Goal: Navigation & Orientation: Find specific page/section

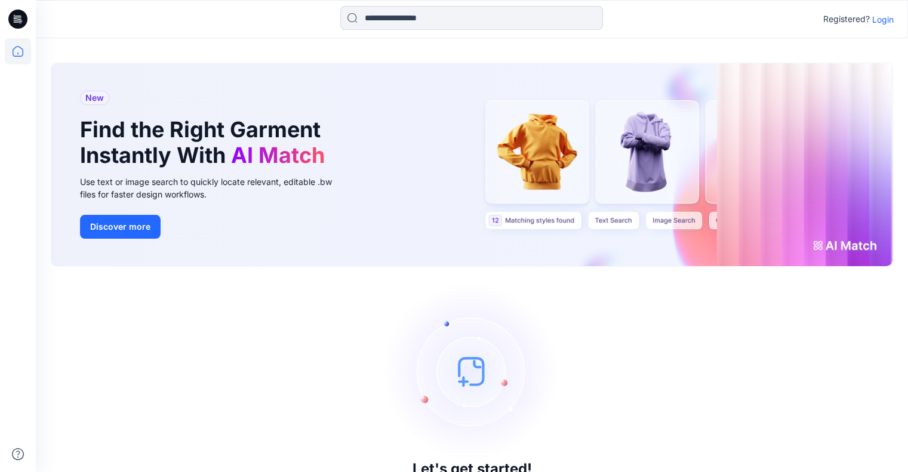
click at [882, 17] on p "Login" at bounding box center [882, 19] width 21 height 13
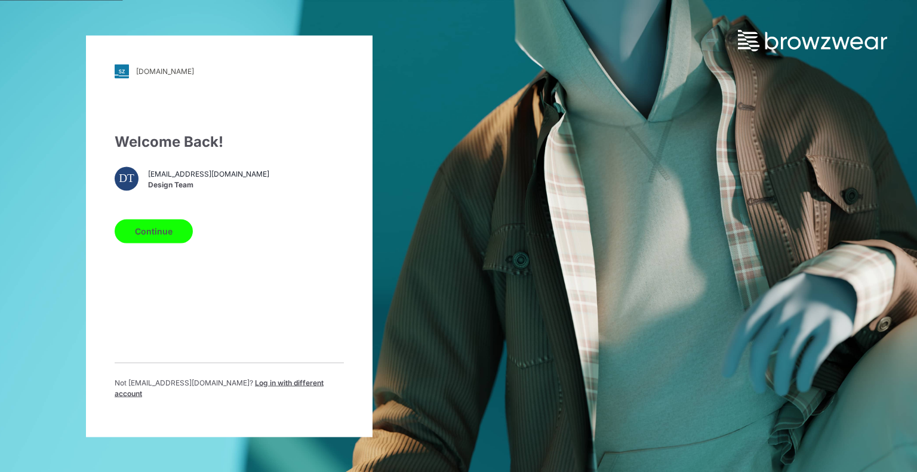
click at [167, 228] on button "Continue" at bounding box center [154, 231] width 78 height 24
click at [133, 242] on button "Continue" at bounding box center [154, 231] width 78 height 24
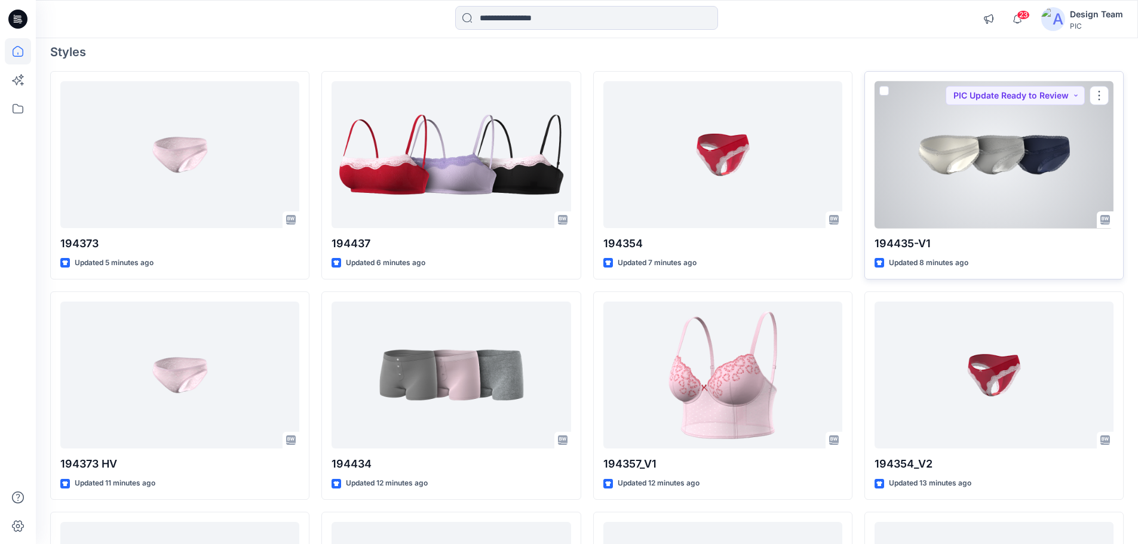
scroll to position [119, 0]
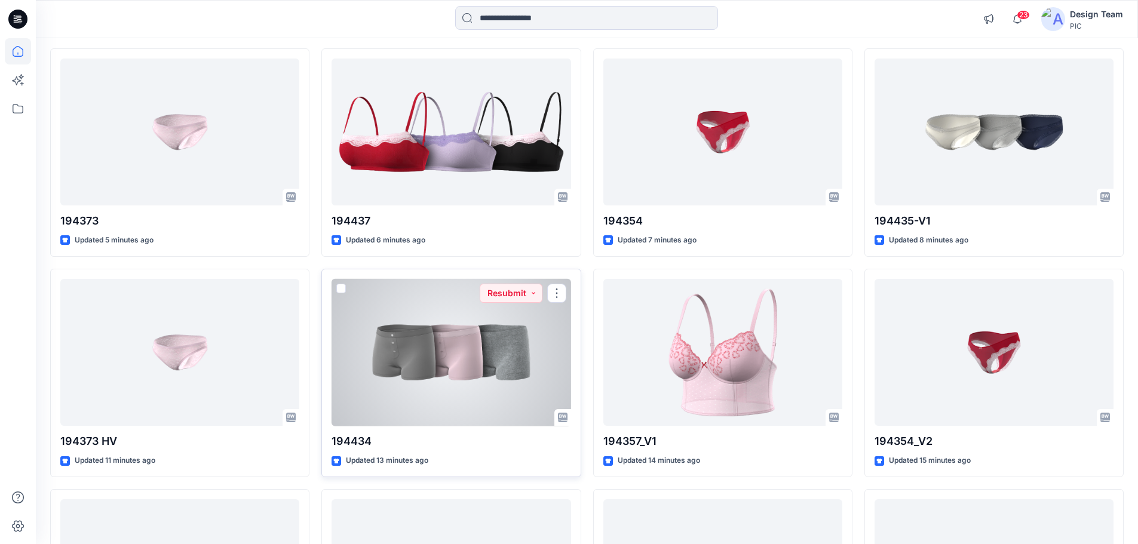
click at [494, 356] on div at bounding box center [450, 352] width 239 height 147
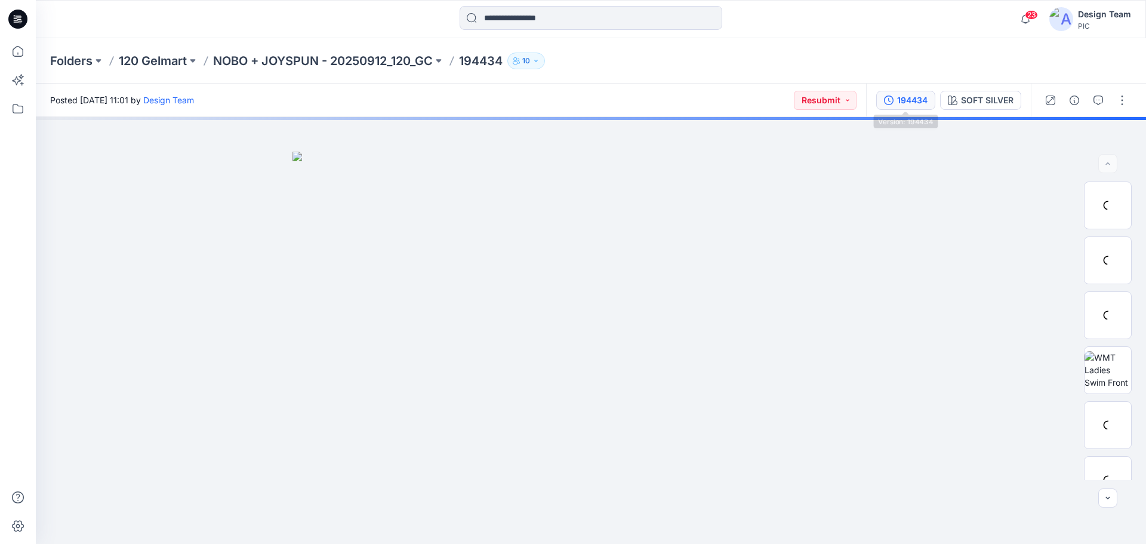
click at [917, 99] on div "194434" at bounding box center [912, 100] width 30 height 13
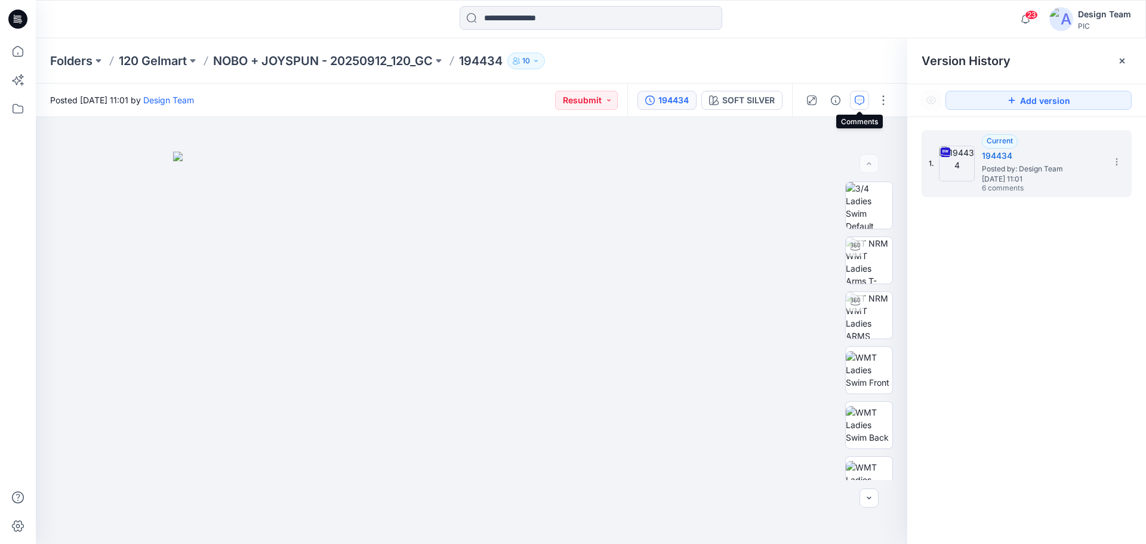
click at [857, 99] on icon "button" at bounding box center [860, 101] width 10 height 10
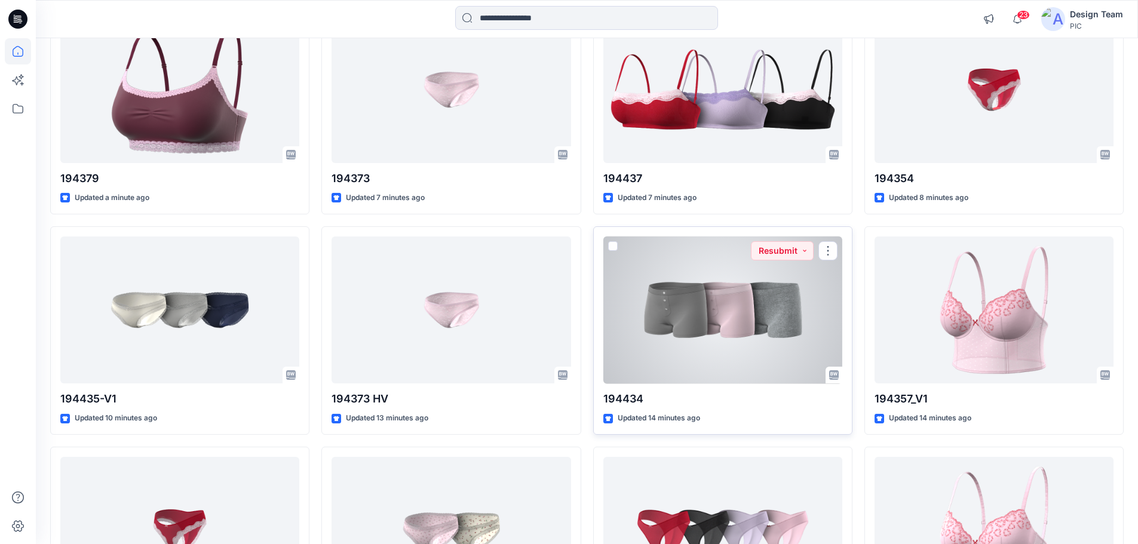
scroll to position [179, 0]
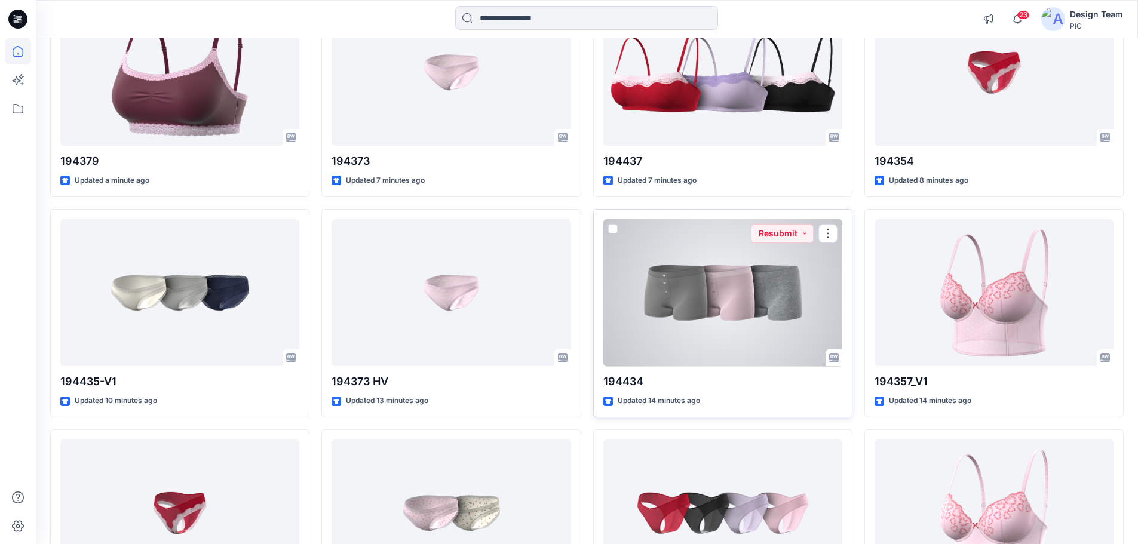
click at [754, 255] on div at bounding box center [722, 292] width 239 height 147
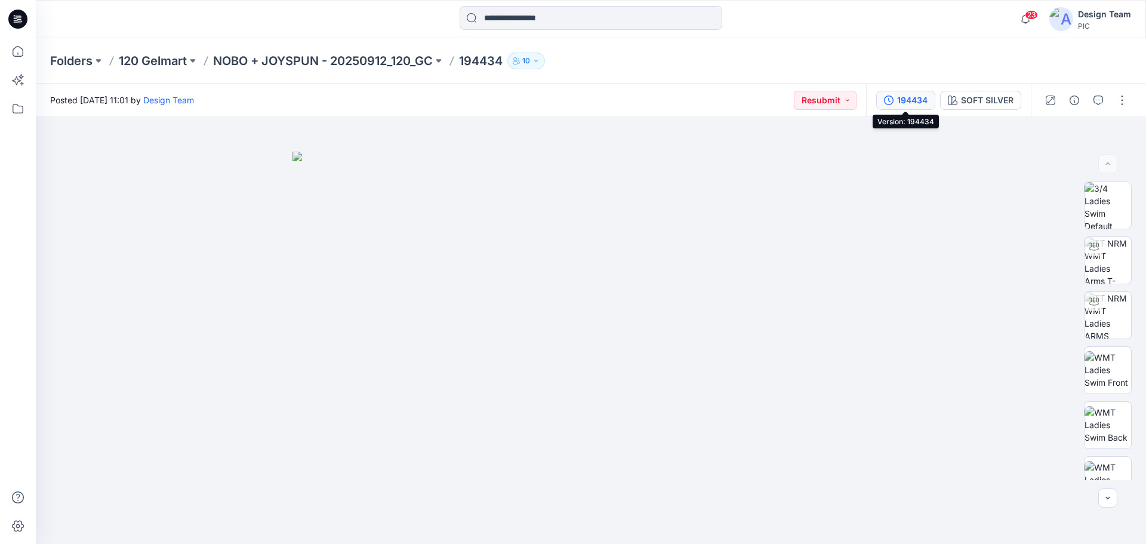
click at [911, 103] on div "194434" at bounding box center [912, 100] width 30 height 13
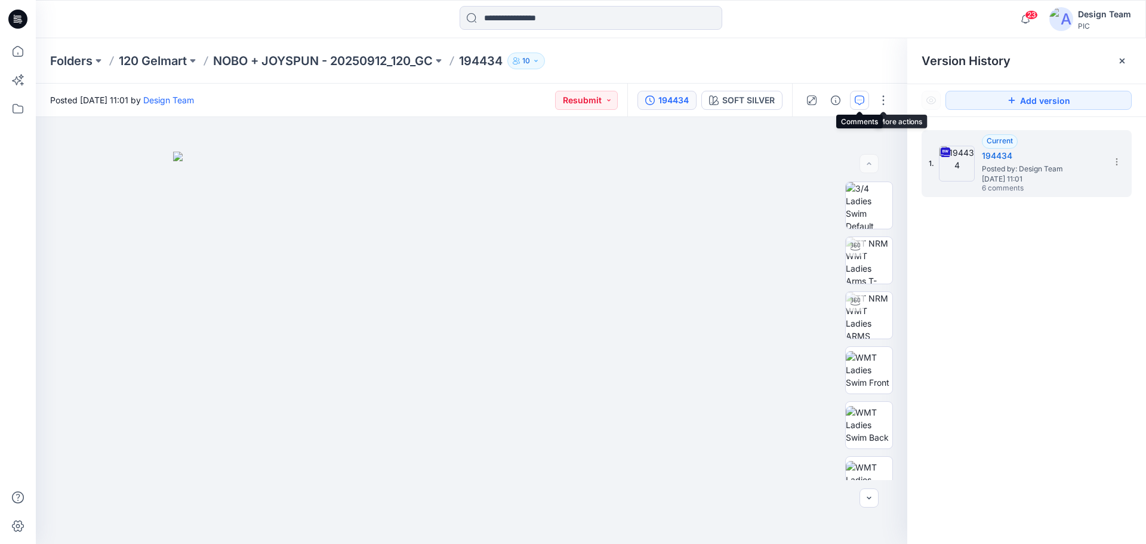
click at [861, 99] on icon "button" at bounding box center [860, 101] width 10 height 10
